Goal: Complete application form: Complete application form

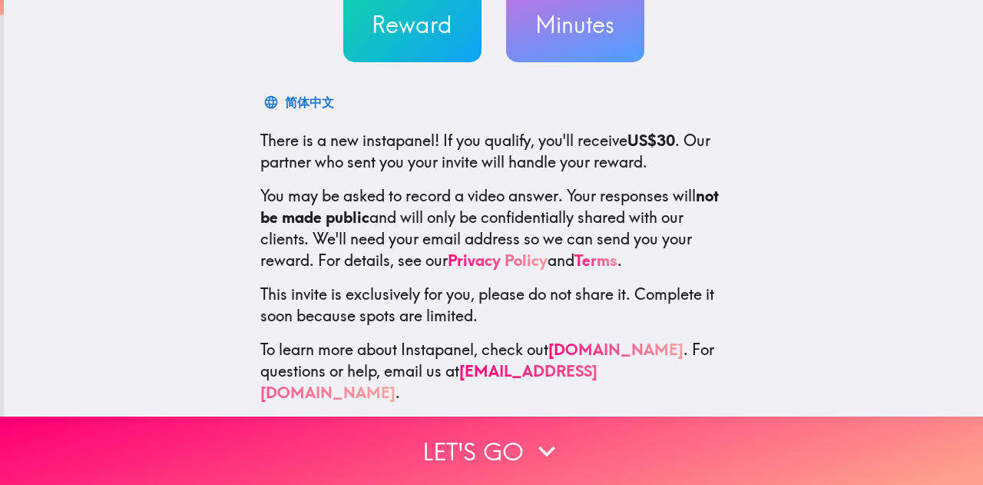
scroll to position [175, 0]
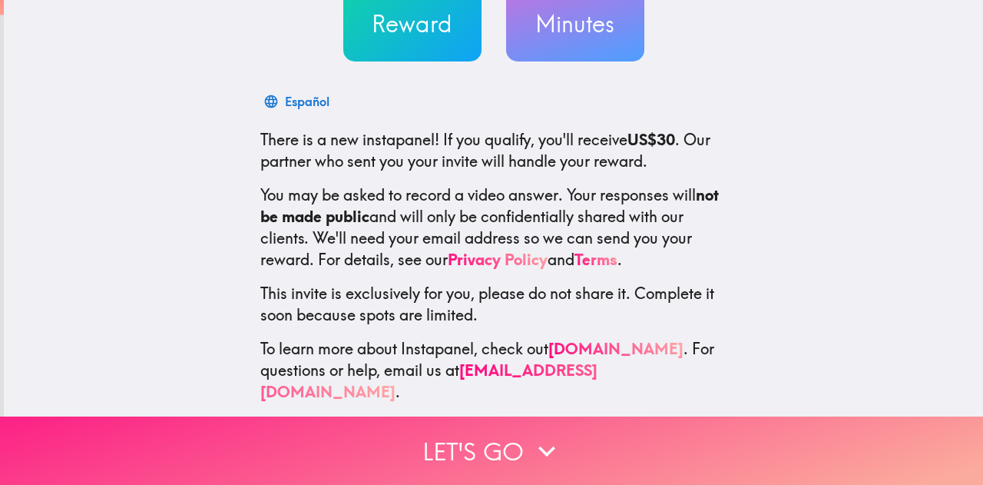
click at [499, 445] on button "Let's go" at bounding box center [491, 450] width 983 height 68
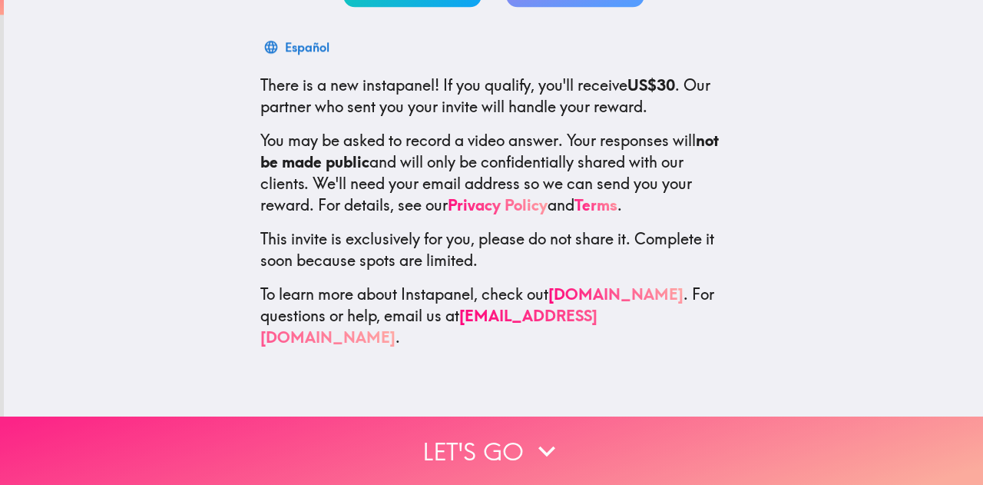
scroll to position [0, 0]
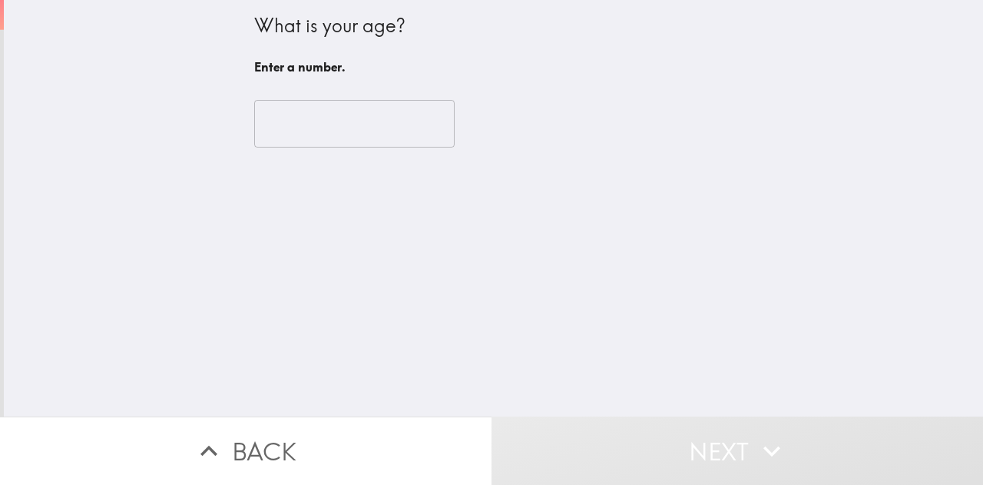
click at [297, 114] on input "number" at bounding box center [354, 124] width 200 height 48
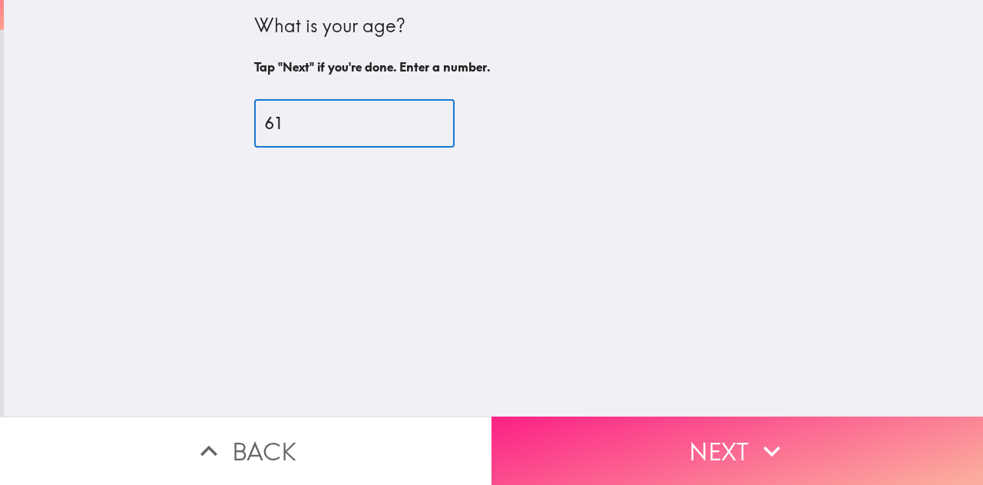
type input "61"
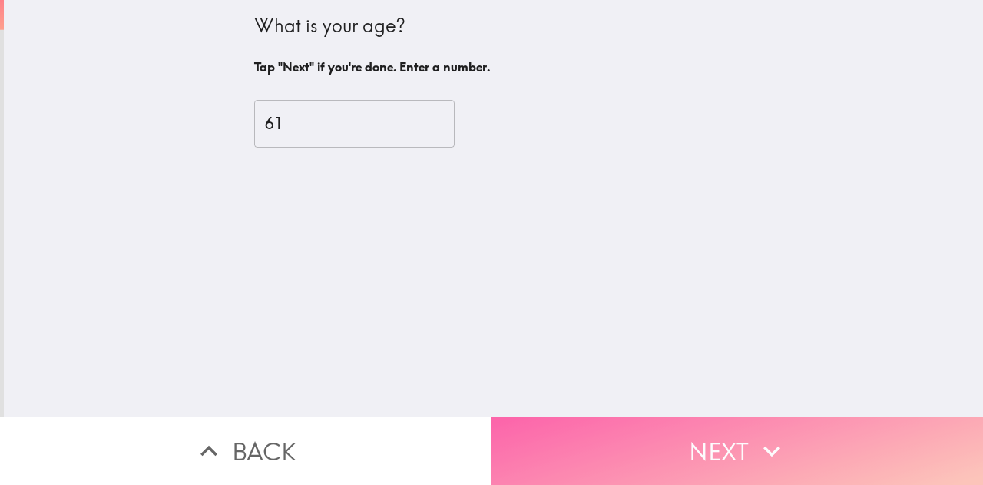
click at [685, 445] on button "Next" at bounding box center [738, 450] width 492 height 68
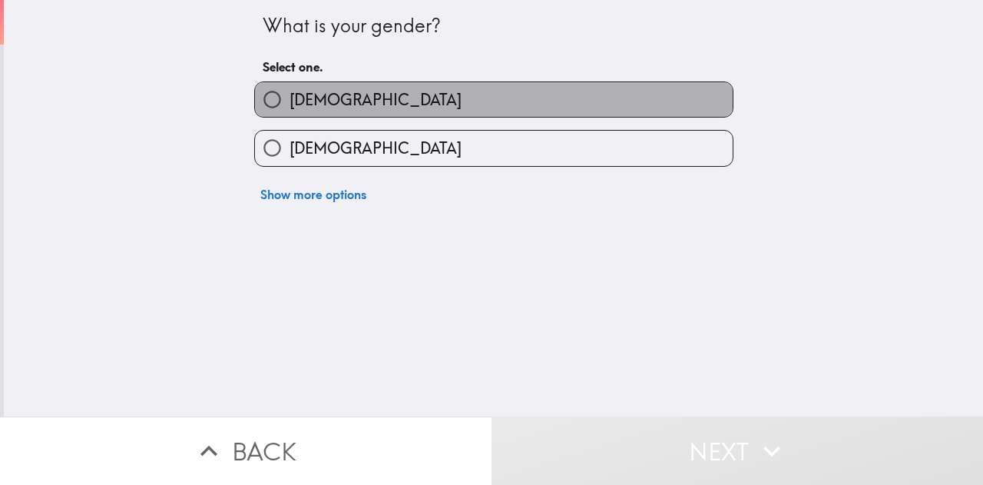
click at [419, 105] on label "[DEMOGRAPHIC_DATA]" at bounding box center [494, 99] width 478 height 35
click at [290, 105] on input "[DEMOGRAPHIC_DATA]" at bounding box center [272, 99] width 35 height 35
radio input "true"
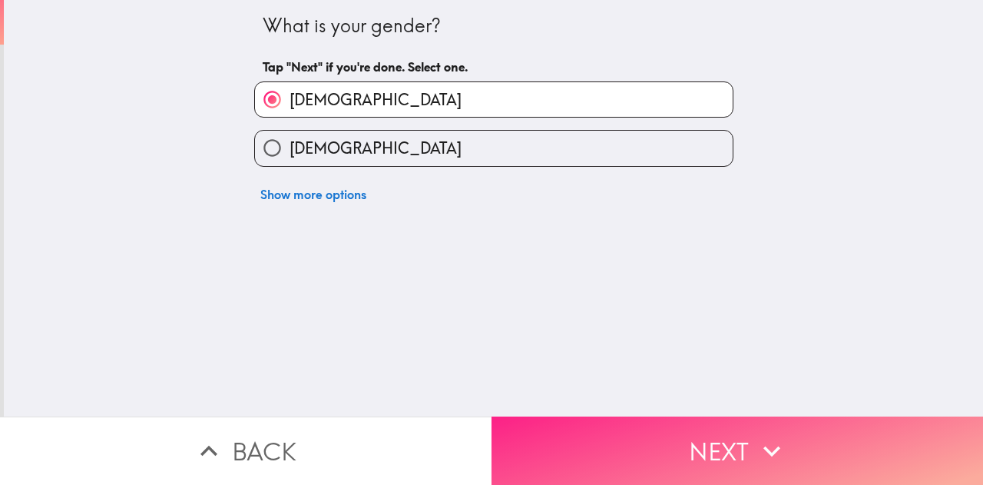
click at [713, 443] on button "Next" at bounding box center [738, 450] width 492 height 68
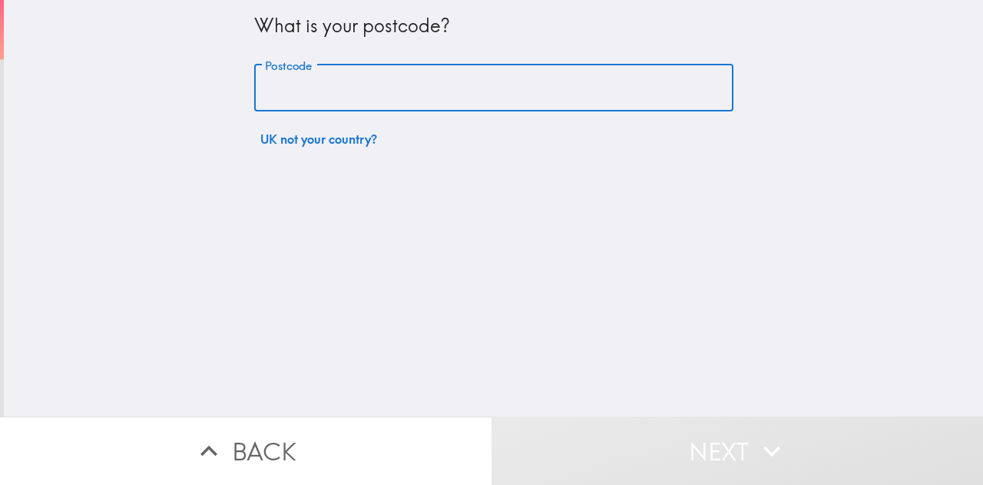
click at [276, 95] on input "Postcode" at bounding box center [493, 89] width 479 height 48
type input "SO22 5HE"
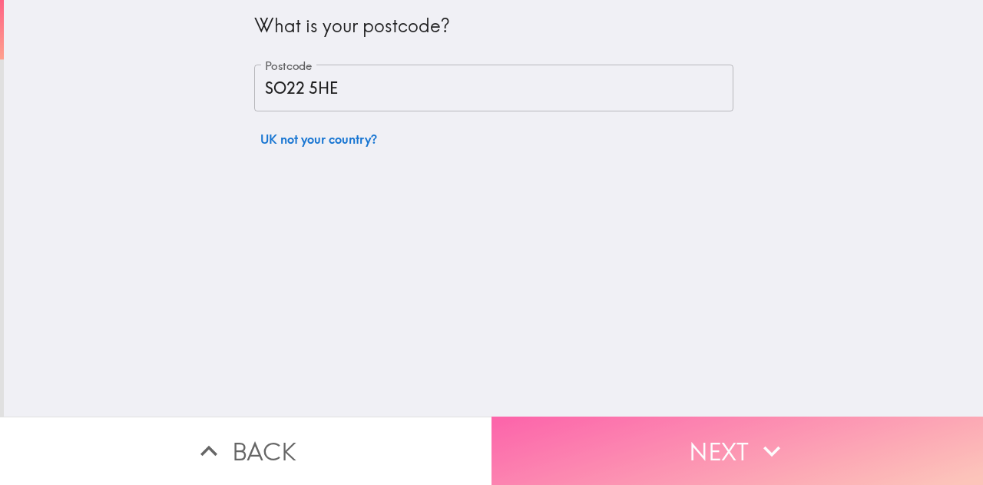
click at [684, 429] on button "Next" at bounding box center [738, 450] width 492 height 68
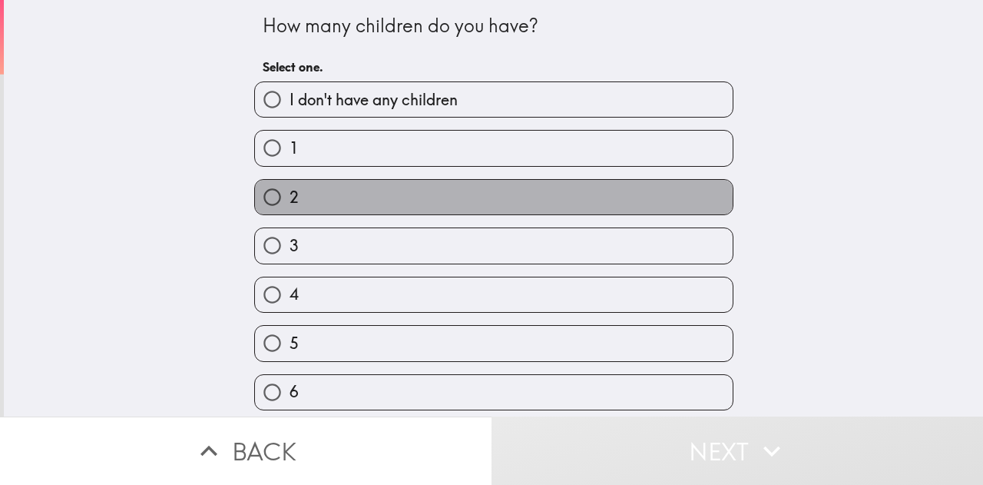
click at [356, 204] on label "2" at bounding box center [494, 197] width 478 height 35
click at [290, 204] on input "2" at bounding box center [272, 197] width 35 height 35
radio input "true"
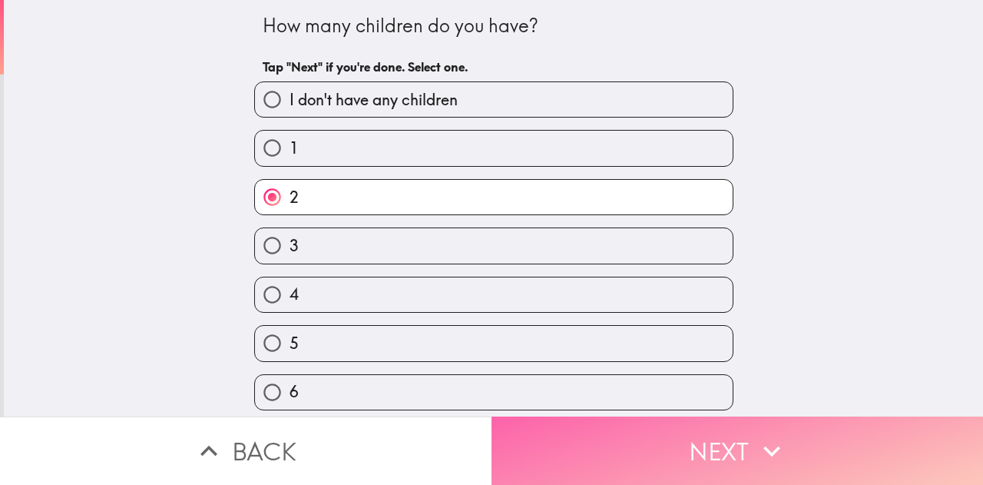
click at [734, 441] on button "Next" at bounding box center [738, 450] width 492 height 68
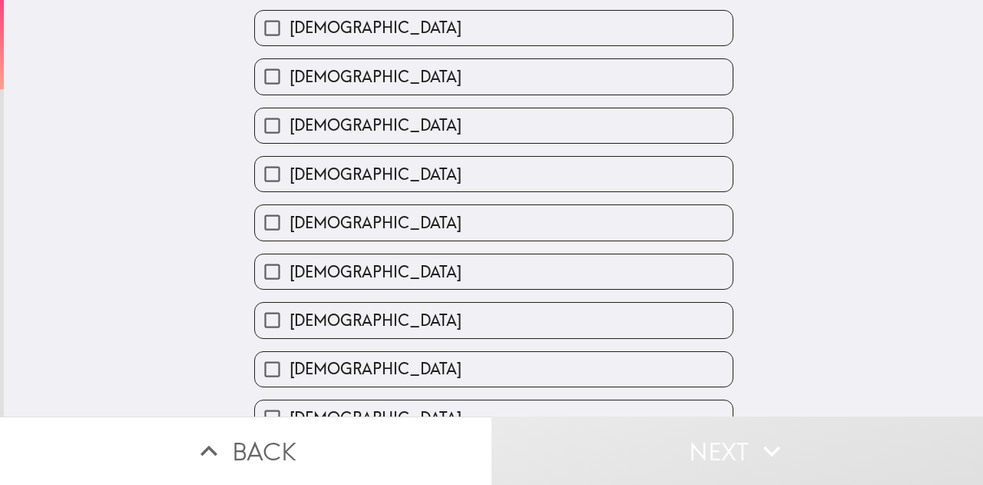
scroll to position [648, 0]
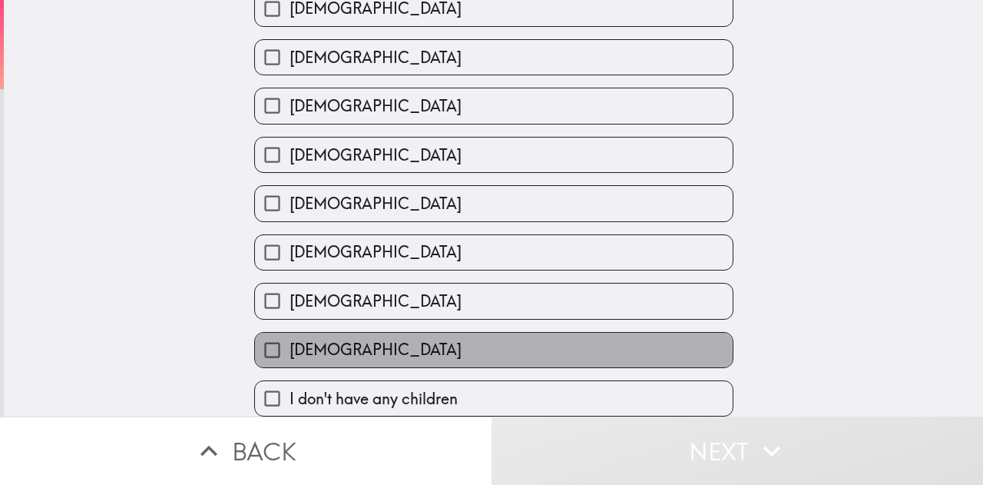
click at [412, 340] on label "[DEMOGRAPHIC_DATA]" at bounding box center [494, 350] width 478 height 35
click at [290, 340] on input "[DEMOGRAPHIC_DATA]" at bounding box center [272, 350] width 35 height 35
checkbox input "true"
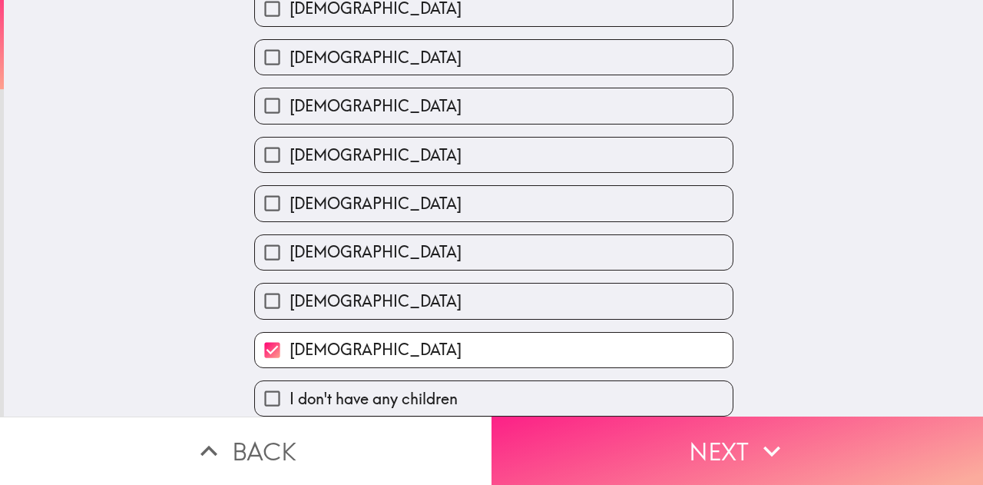
click at [716, 445] on button "Next" at bounding box center [738, 450] width 492 height 68
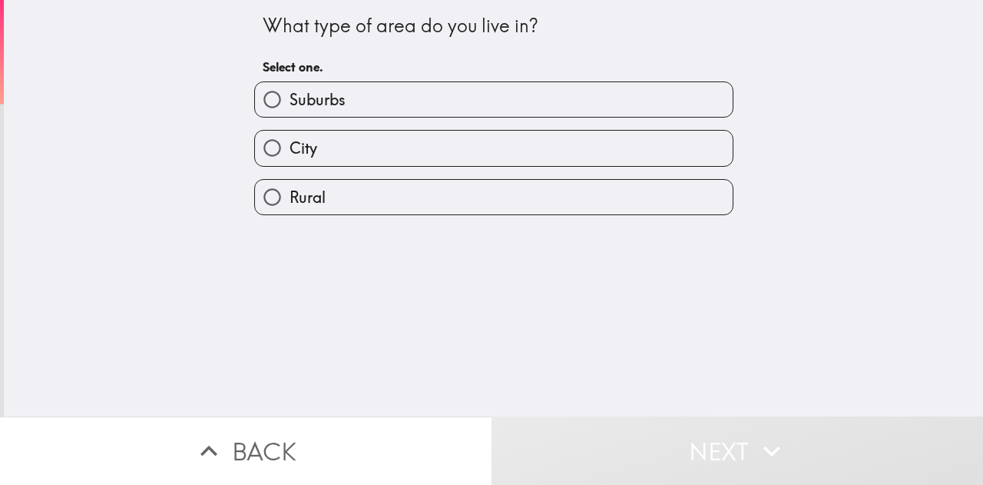
click at [358, 145] on label "City" at bounding box center [494, 148] width 478 height 35
click at [290, 145] on input "City" at bounding box center [272, 148] width 35 height 35
radio input "true"
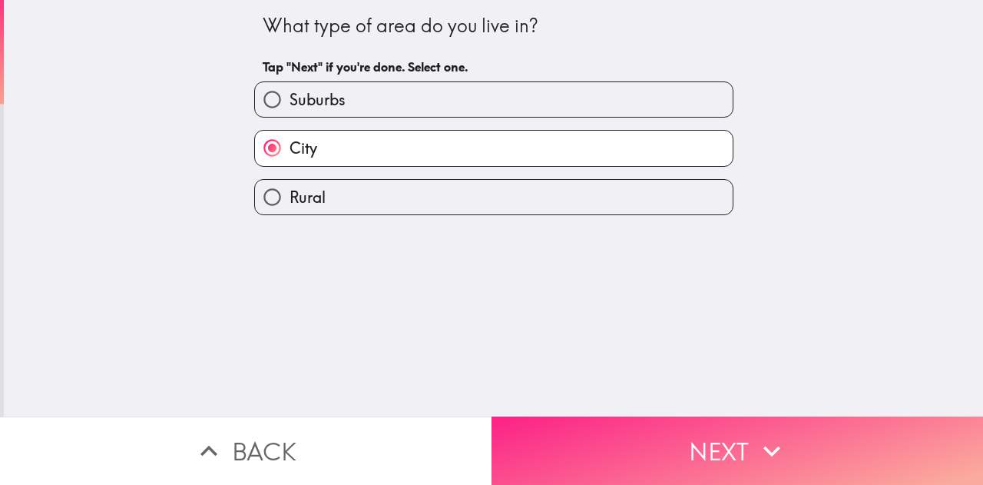
click at [728, 436] on button "Next" at bounding box center [738, 450] width 492 height 68
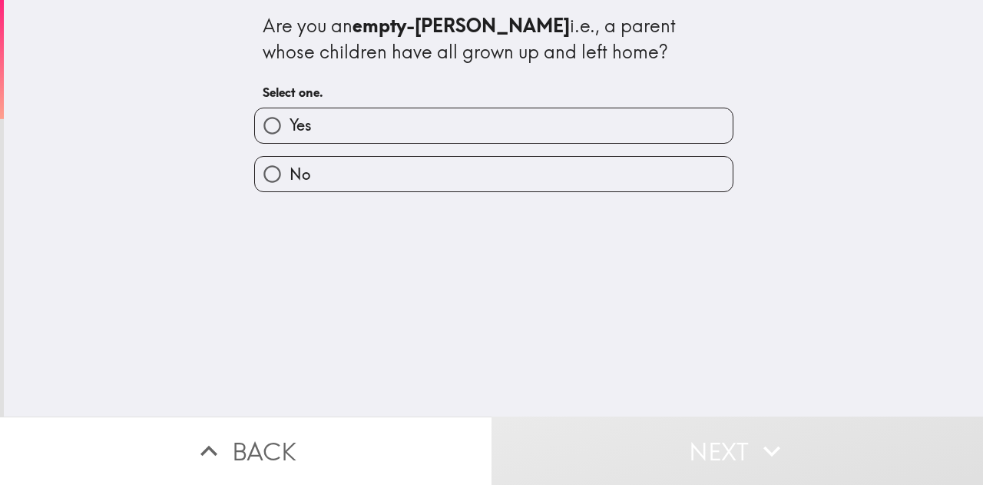
click at [439, 128] on label "Yes" at bounding box center [494, 125] width 478 height 35
click at [290, 128] on input "Yes" at bounding box center [272, 125] width 35 height 35
radio input "true"
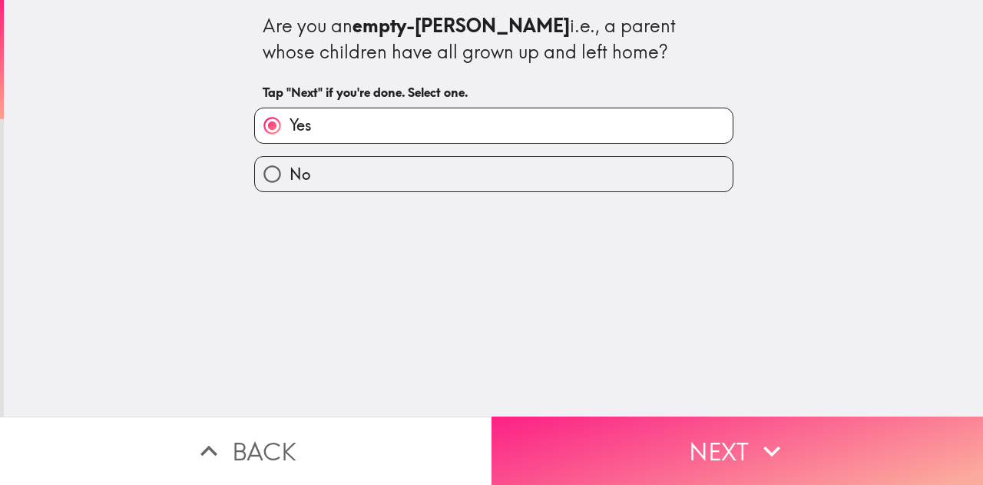
click at [688, 439] on button "Next" at bounding box center [738, 450] width 492 height 68
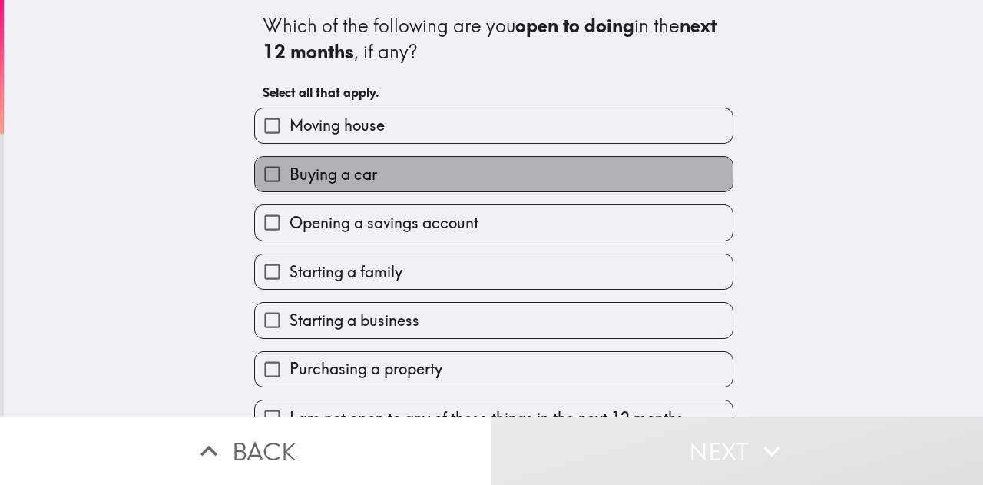
click at [423, 177] on label "Buying a car" at bounding box center [494, 174] width 478 height 35
click at [290, 177] on input "Buying a car" at bounding box center [272, 174] width 35 height 35
checkbox input "true"
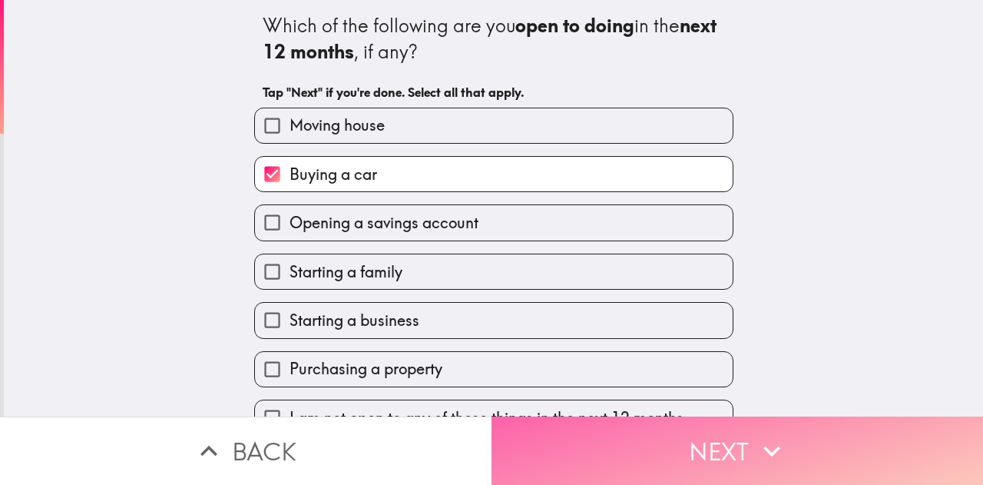
click at [768, 448] on icon "button" at bounding box center [772, 451] width 34 height 34
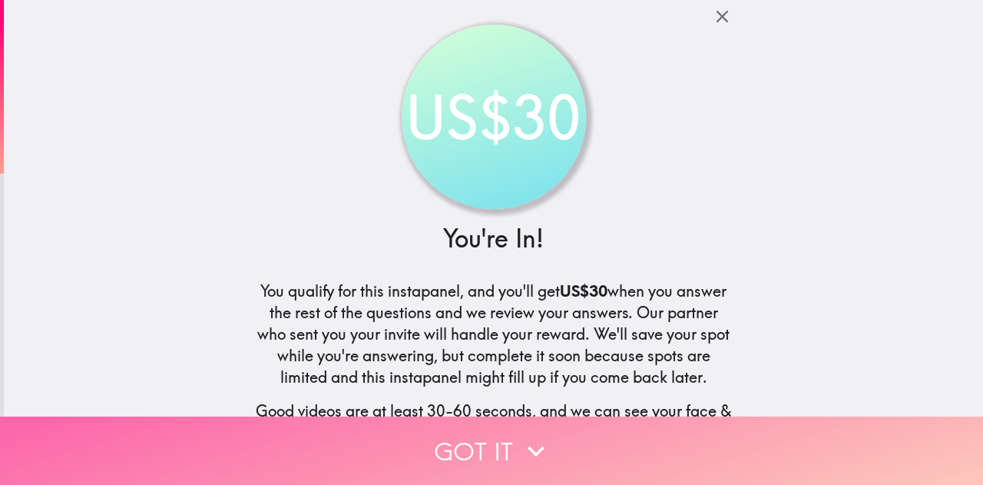
click at [508, 443] on button "Got it" at bounding box center [491, 450] width 983 height 68
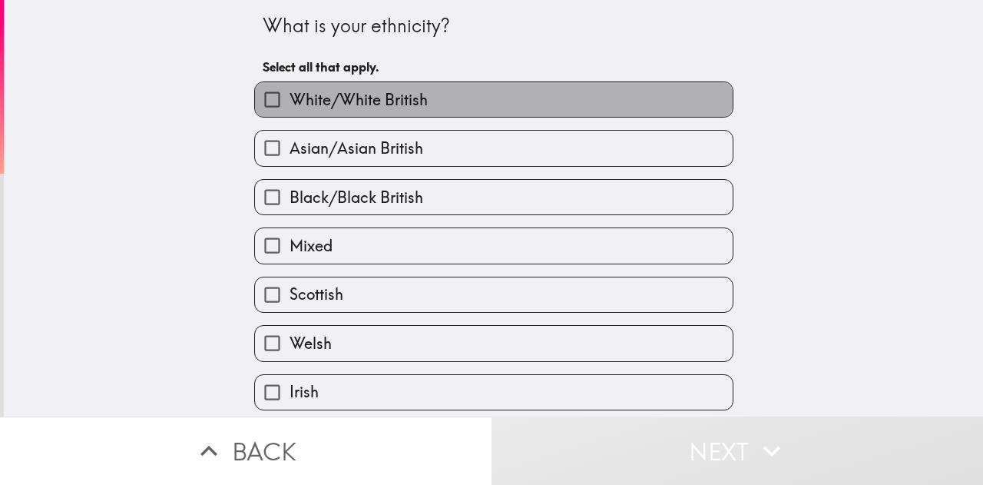
click at [336, 100] on span "White/White British" at bounding box center [359, 100] width 138 height 22
click at [290, 100] on input "White/White British" at bounding box center [272, 99] width 35 height 35
checkbox input "true"
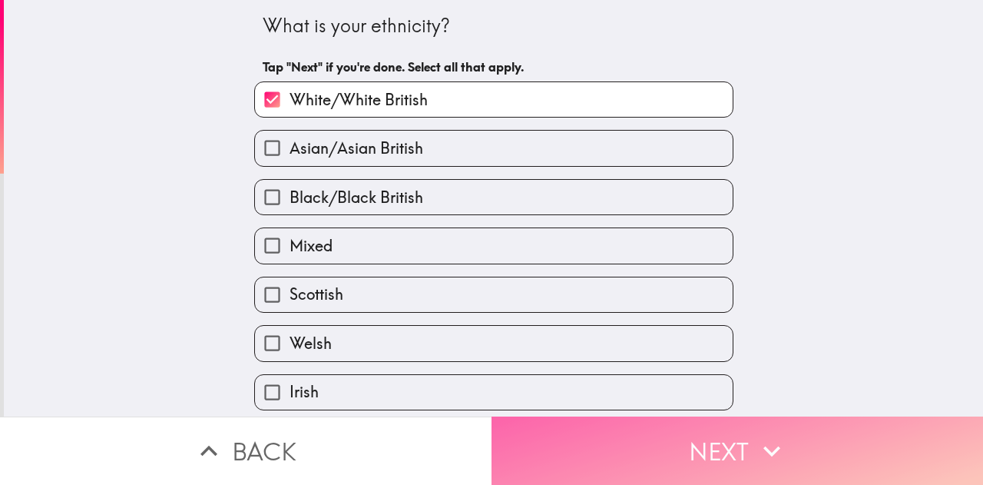
click at [722, 452] on button "Next" at bounding box center [738, 450] width 492 height 68
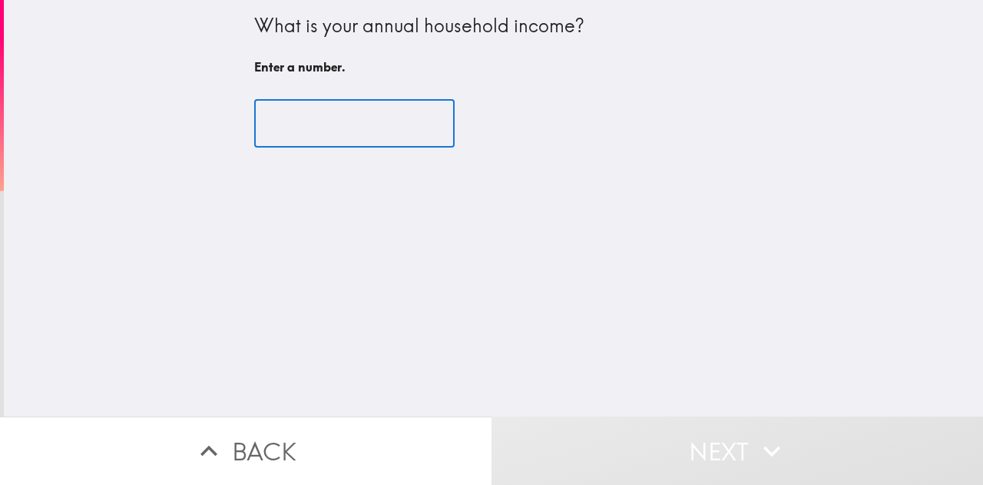
click at [291, 126] on input "number" at bounding box center [354, 124] width 200 height 48
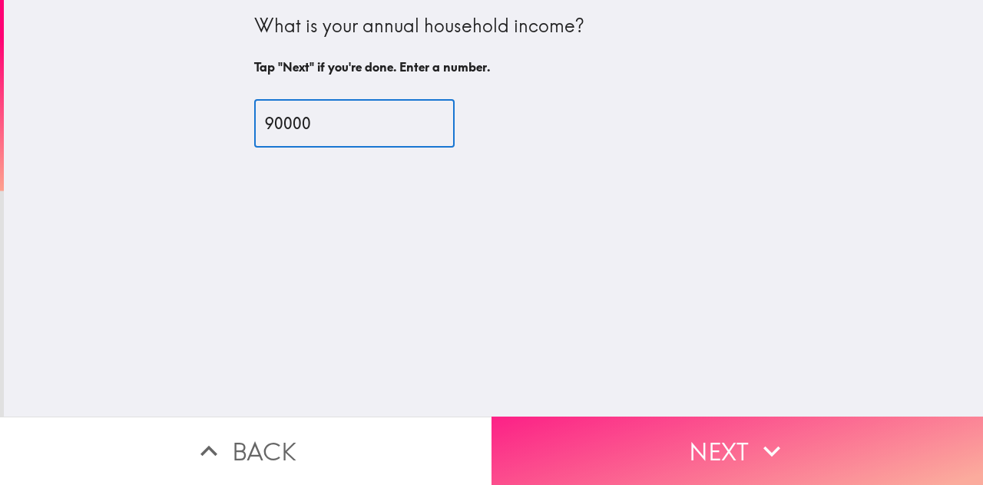
type input "90000"
click at [645, 431] on button "Next" at bounding box center [738, 450] width 492 height 68
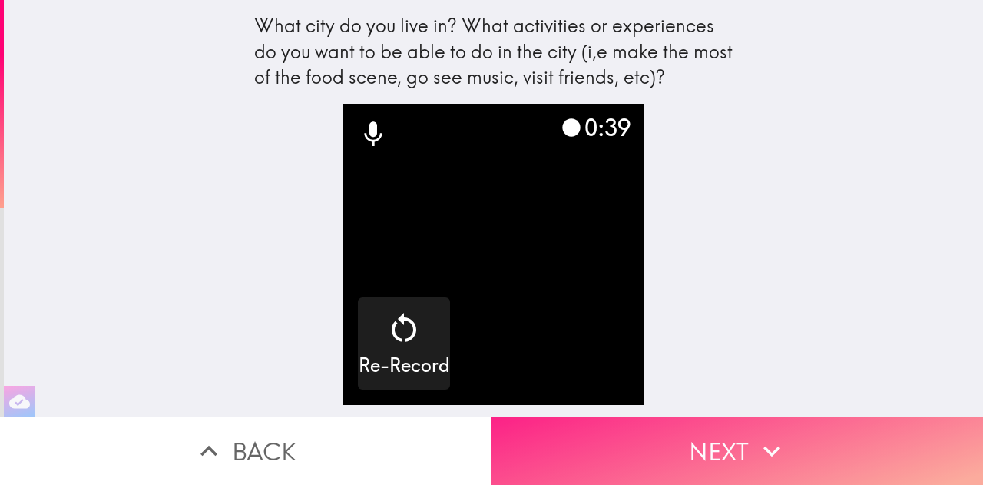
click at [731, 428] on button "Next" at bounding box center [738, 450] width 492 height 68
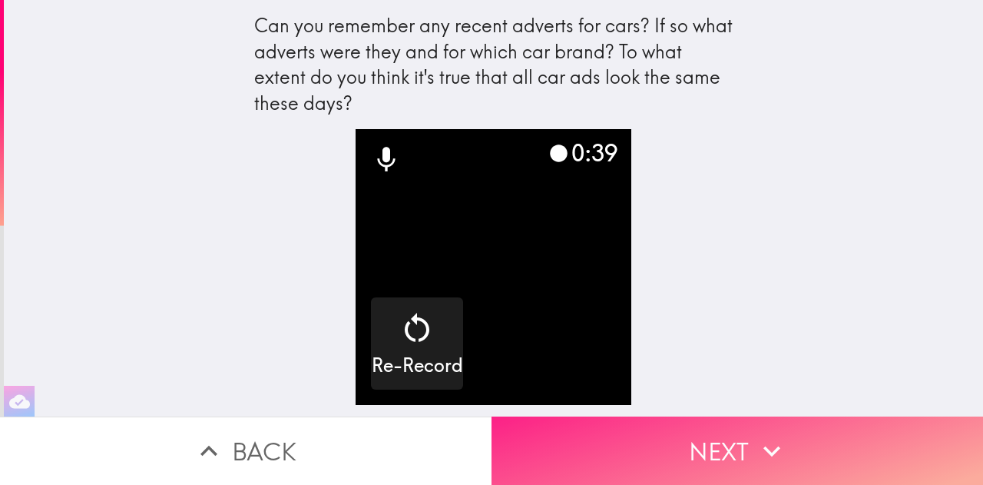
click at [672, 456] on button "Next" at bounding box center [738, 450] width 492 height 68
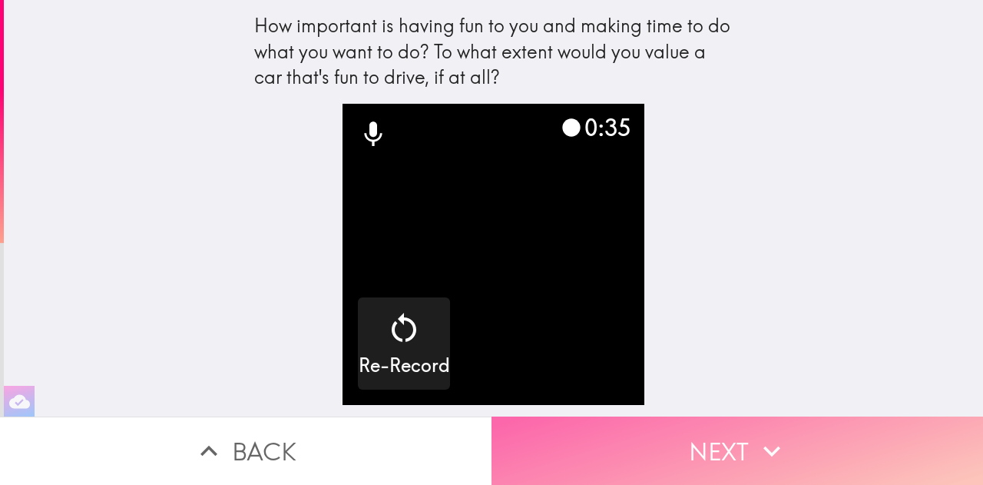
click at [717, 424] on button "Next" at bounding box center [738, 450] width 492 height 68
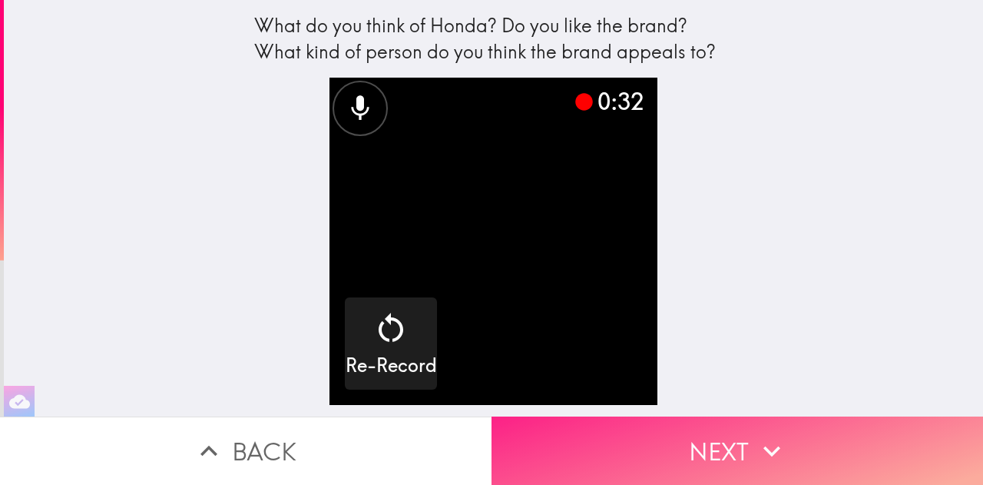
click at [696, 445] on button "Next" at bounding box center [738, 450] width 492 height 68
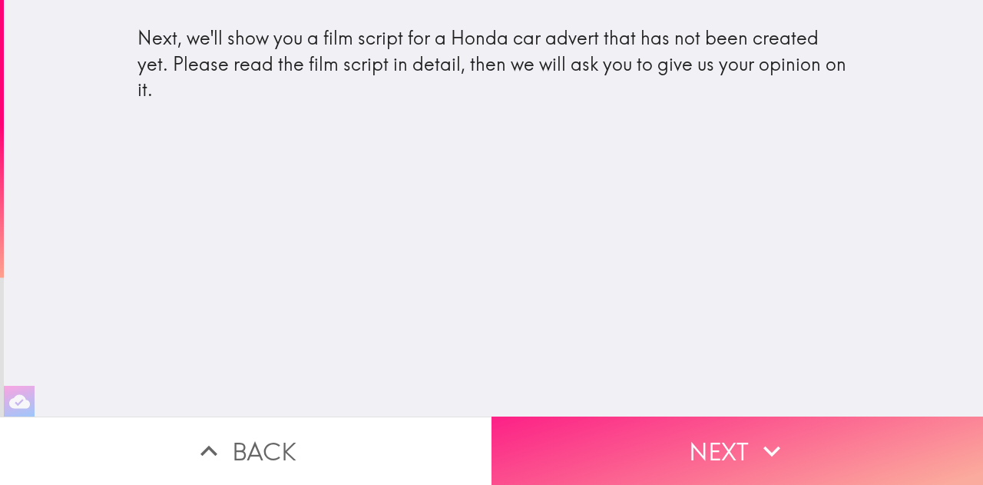
click at [679, 439] on button "Next" at bounding box center [738, 450] width 492 height 68
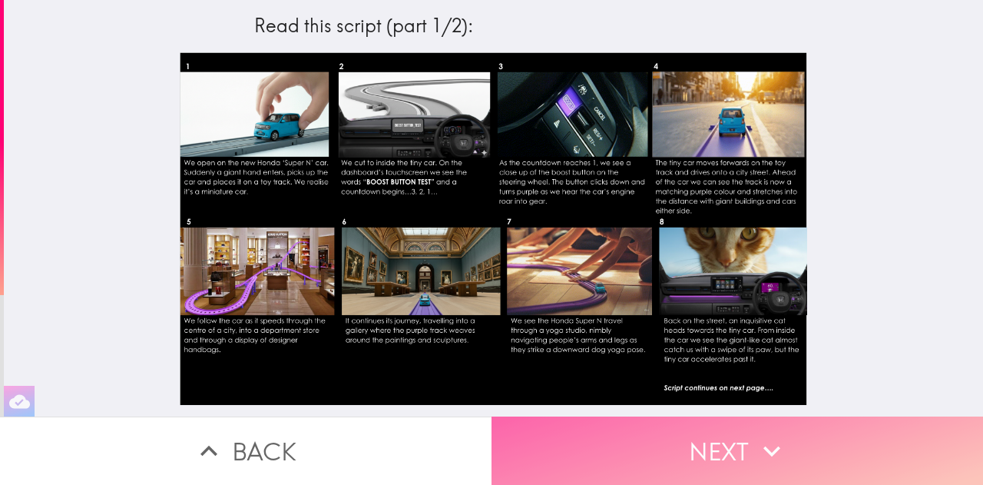
click at [654, 452] on button "Next" at bounding box center [738, 450] width 492 height 68
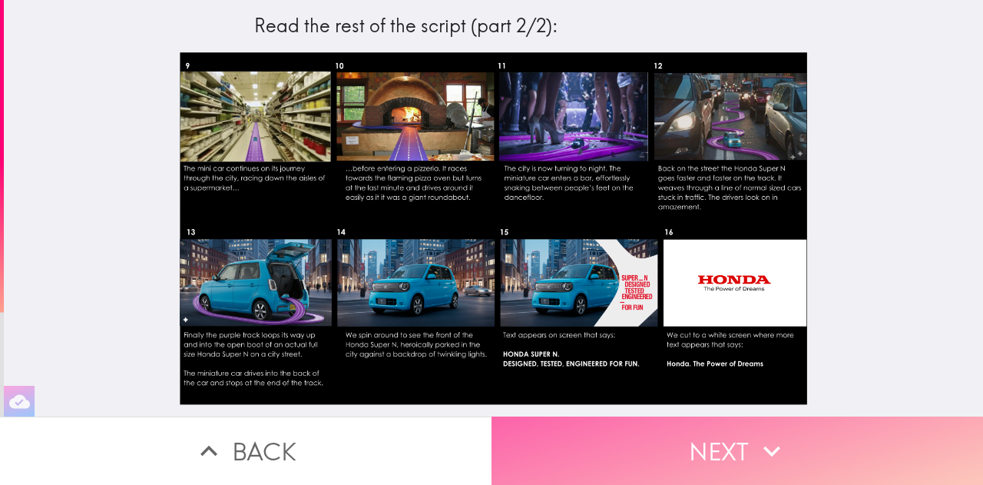
click at [605, 436] on button "Next" at bounding box center [738, 450] width 492 height 68
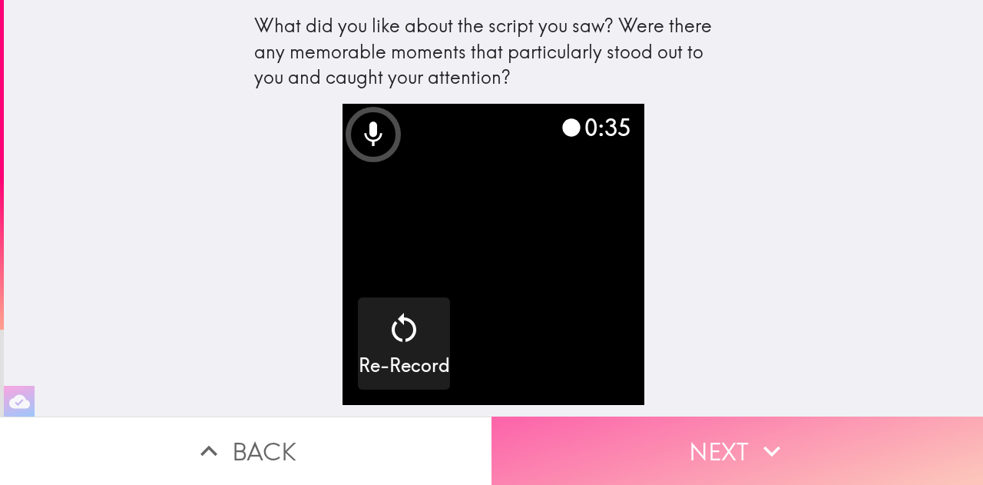
click at [673, 443] on button "Next" at bounding box center [738, 450] width 492 height 68
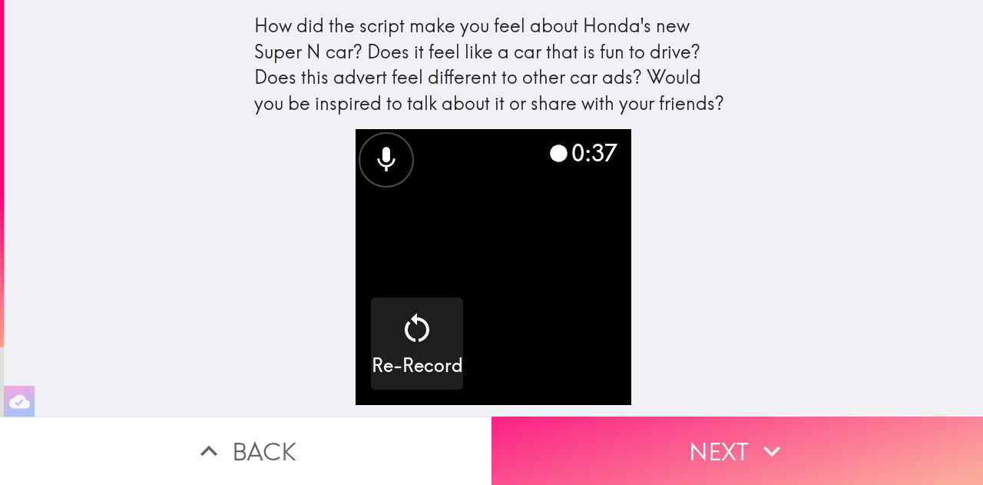
click at [684, 448] on button "Next" at bounding box center [738, 450] width 492 height 68
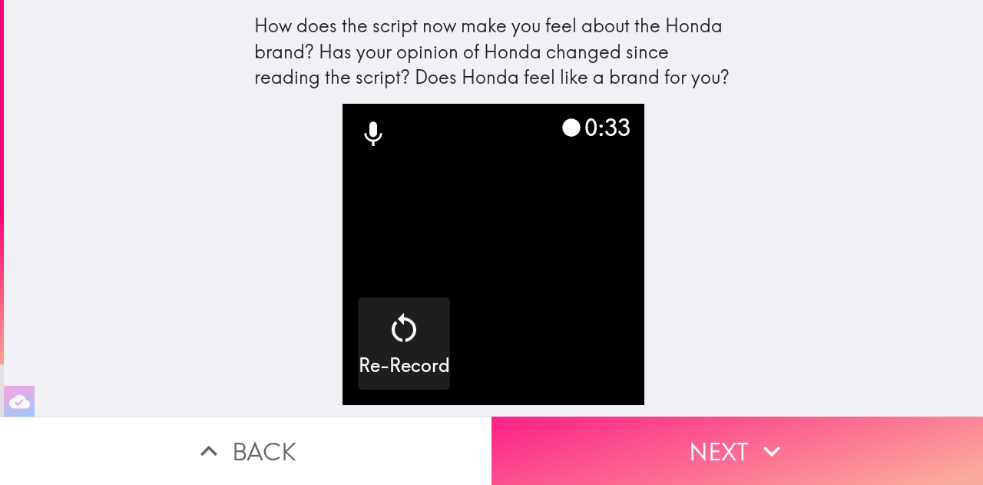
click at [652, 428] on button "Next" at bounding box center [738, 450] width 492 height 68
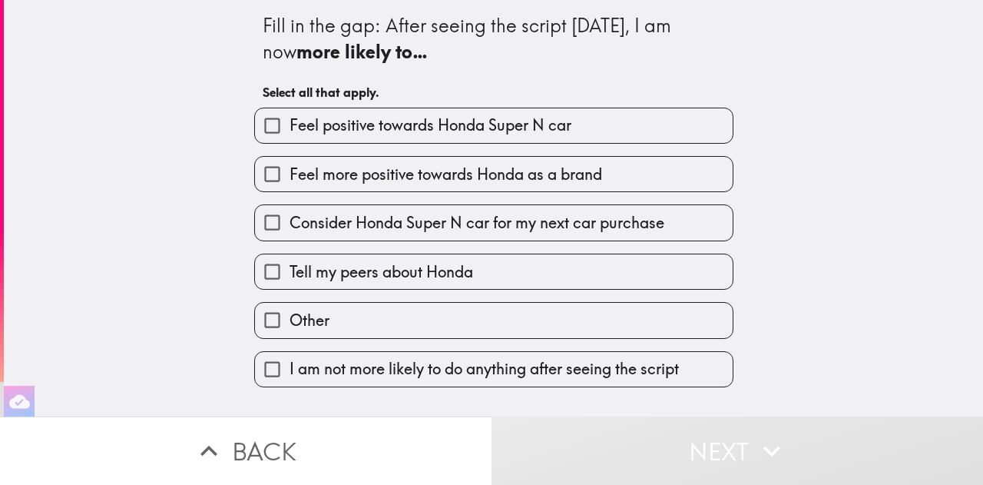
click at [477, 128] on span "Feel positive towards Honda Super N car" at bounding box center [431, 125] width 282 height 22
click at [290, 128] on input "Feel positive towards Honda Super N car" at bounding box center [272, 125] width 35 height 35
checkbox input "true"
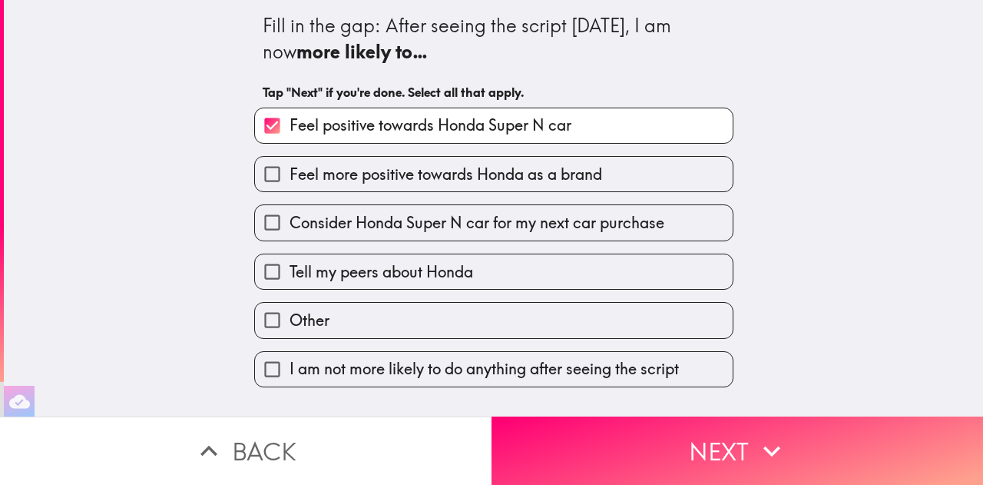
click at [469, 173] on span "Feel more positive towards Honda as a brand" at bounding box center [446, 175] width 313 height 22
click at [290, 173] on input "Feel more positive towards Honda as a brand" at bounding box center [272, 174] width 35 height 35
checkbox input "true"
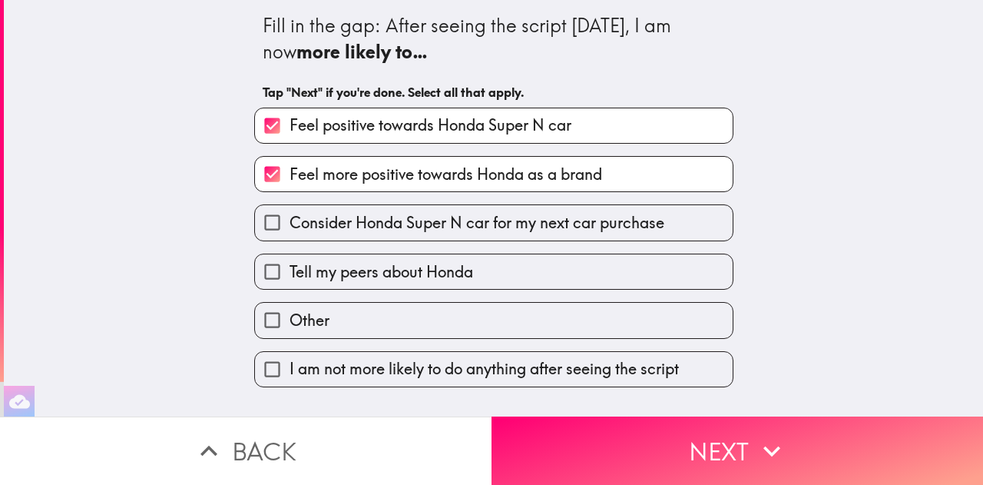
click at [444, 276] on span "Tell my peers about Honda" at bounding box center [382, 272] width 184 height 22
click at [290, 276] on input "Tell my peers about Honda" at bounding box center [272, 271] width 35 height 35
checkbox input "true"
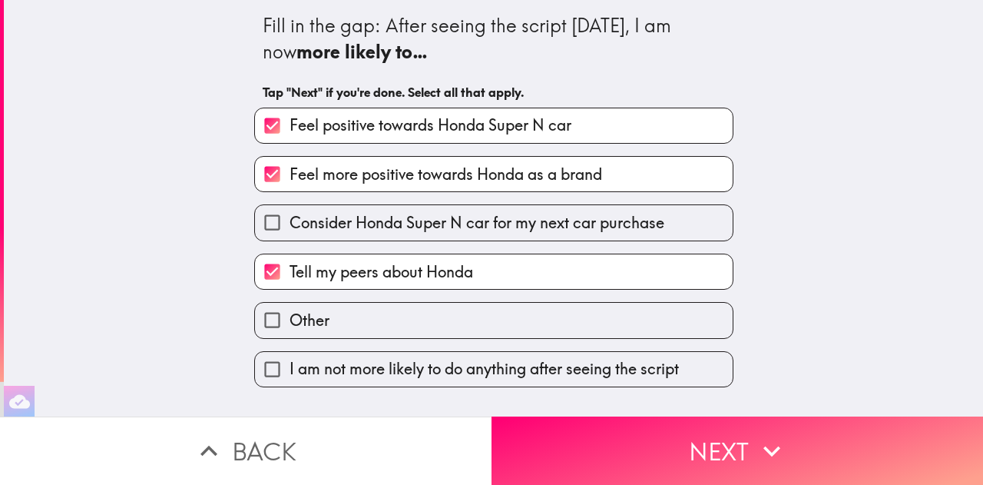
click at [621, 439] on button "Next" at bounding box center [738, 450] width 492 height 68
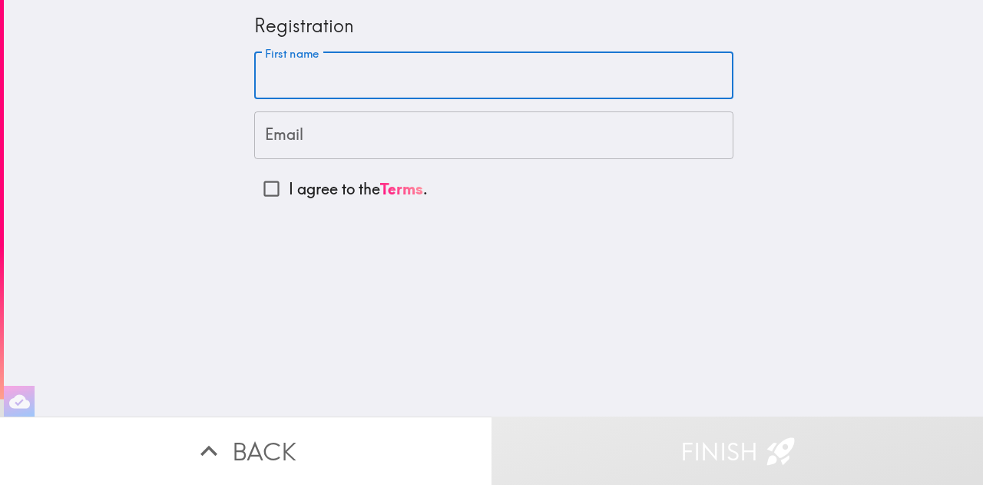
click at [298, 79] on input "First name" at bounding box center [493, 76] width 479 height 48
type input "[PERSON_NAME]"
type input "[EMAIL_ADDRESS][DOMAIN_NAME]"
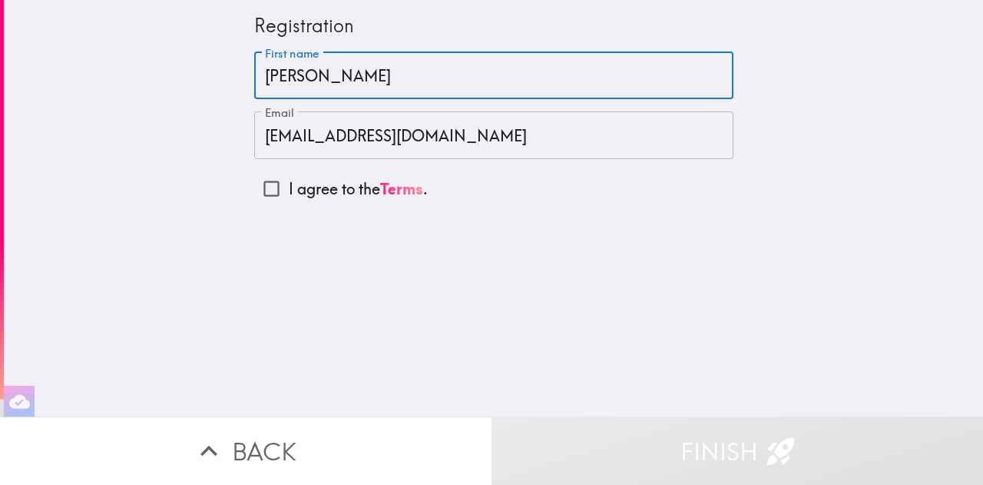
type input "[PERSON_NAME]"
click at [260, 184] on input "I agree to the Terms ." at bounding box center [271, 188] width 35 height 35
checkbox input "true"
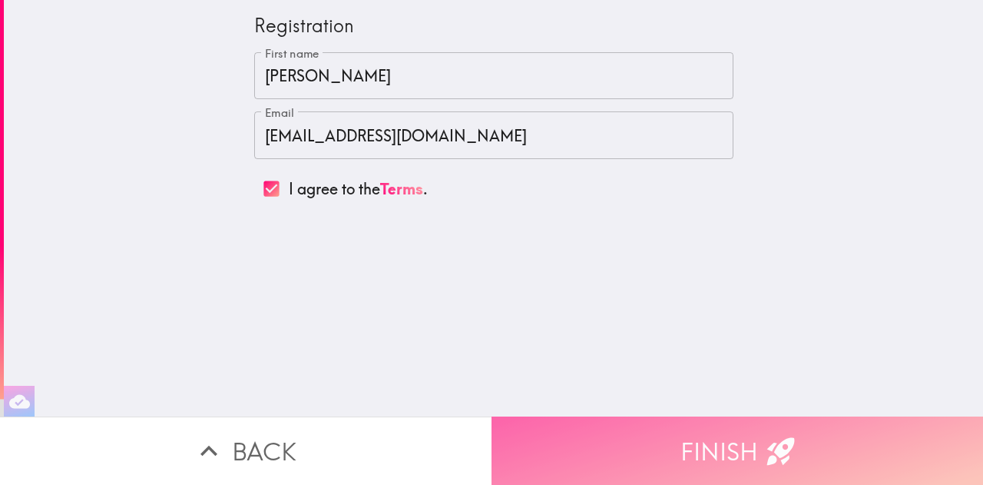
click at [618, 452] on button "Finish" at bounding box center [738, 450] width 492 height 68
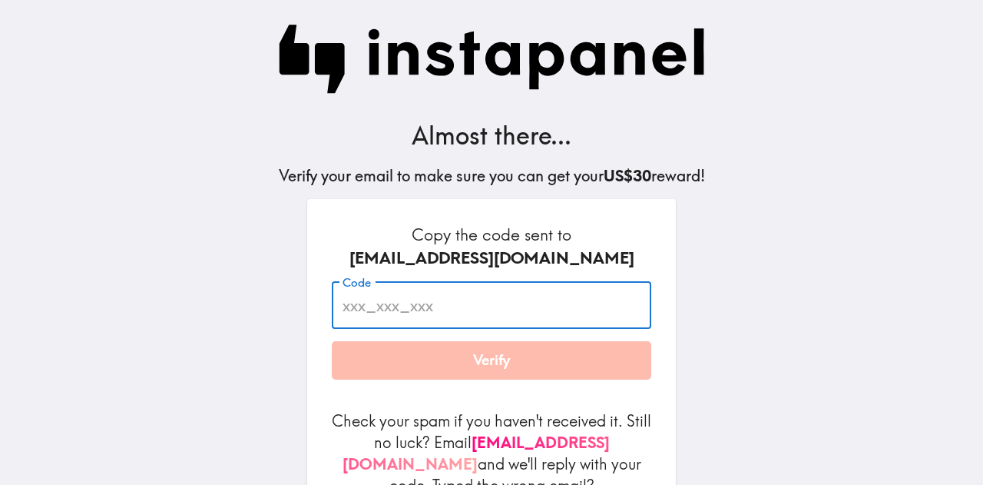
paste input "LMG_7Fa_4Ni"
type input "LMG_7Fa_4Ni"
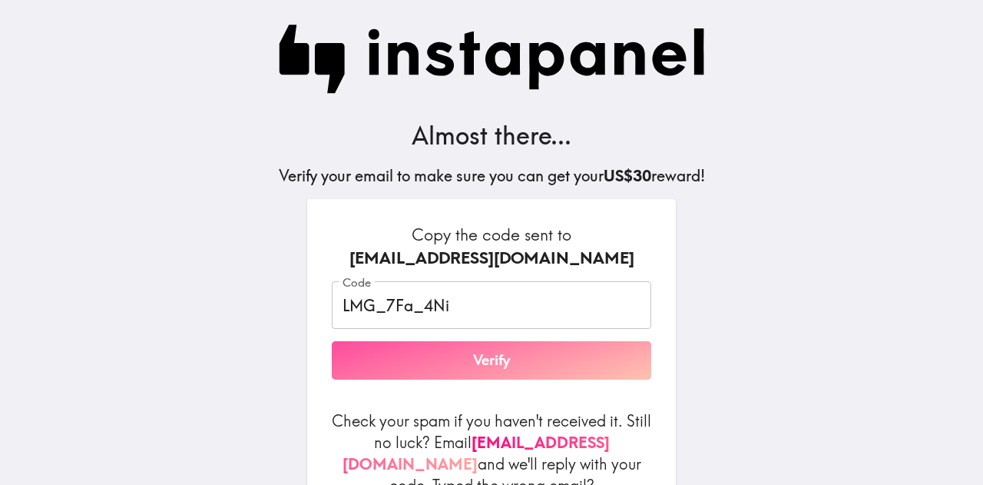
click at [502, 365] on button "Verify" at bounding box center [492, 360] width 320 height 38
